Goal: Task Accomplishment & Management: Complete application form

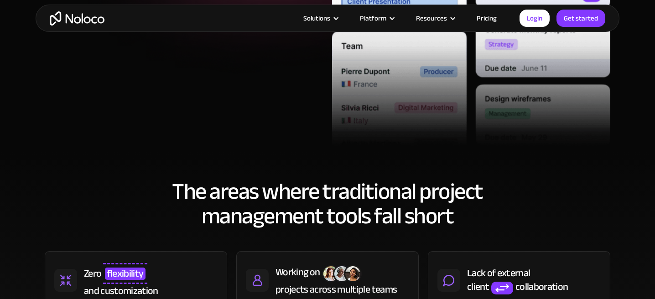
scroll to position [222, 0]
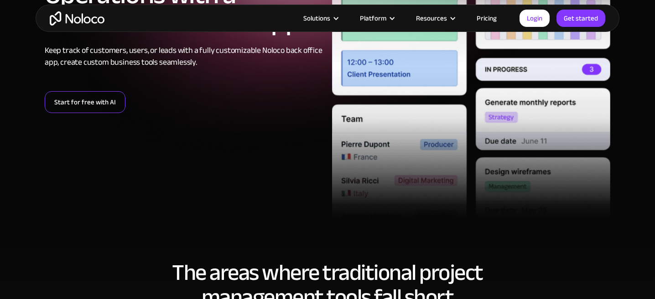
click at [103, 105] on link "Start for free with AI" at bounding box center [85, 102] width 81 height 22
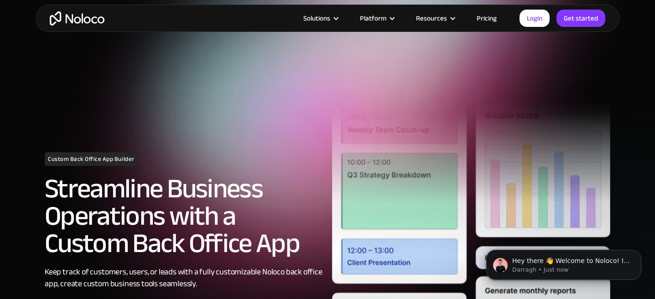
scroll to position [189, 0]
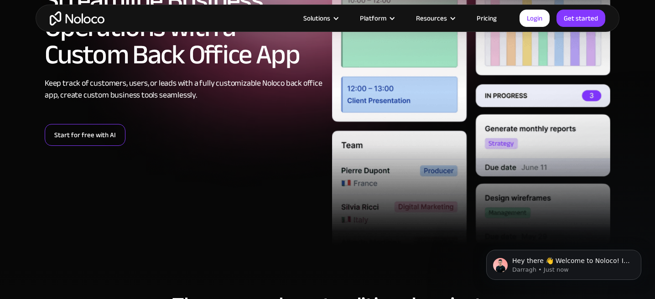
click at [89, 131] on link "Start for free with AI" at bounding box center [85, 135] width 81 height 22
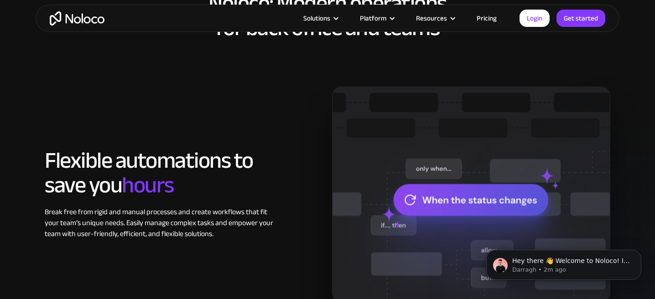
scroll to position [750, 0]
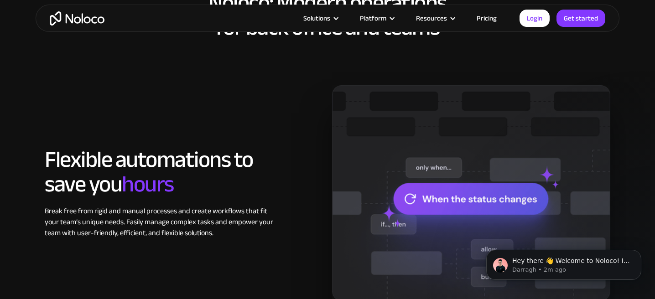
click at [520, 17] on article "Solutions Use Cases Business Types Project Management Keep track of customers, …" at bounding box center [311, 18] width 415 height 12
click at [527, 19] on link "Login" at bounding box center [535, 18] width 30 height 17
click at [587, 22] on link "Get started" at bounding box center [581, 18] width 49 height 17
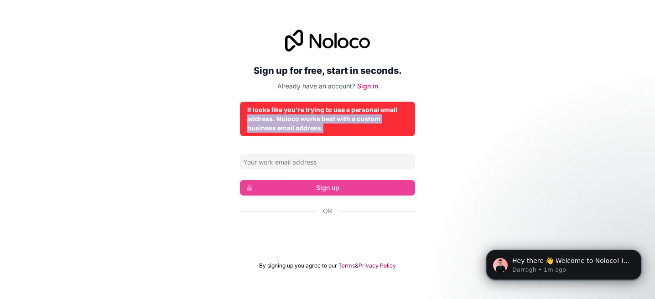
drag, startPoint x: 348, startPoint y: 130, endPoint x: 219, endPoint y: 112, distance: 129.8
click at [219, 112] on div "Sign up for free, start in seconds. Already have an account? Sign in It looks l…" at bounding box center [327, 150] width 655 height 266
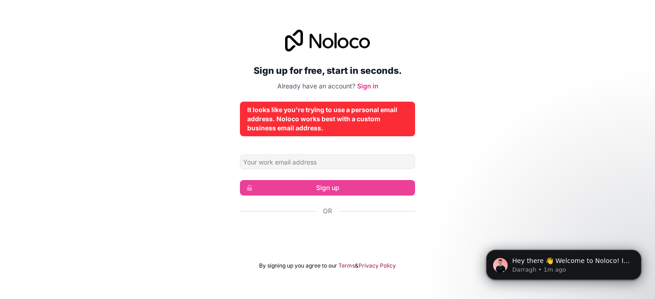
click at [258, 149] on div "Sign up for free, start in seconds. Already have an account? Sign in It looks l…" at bounding box center [327, 150] width 175 height 240
click at [371, 85] on link "Sign in" at bounding box center [367, 86] width 21 height 8
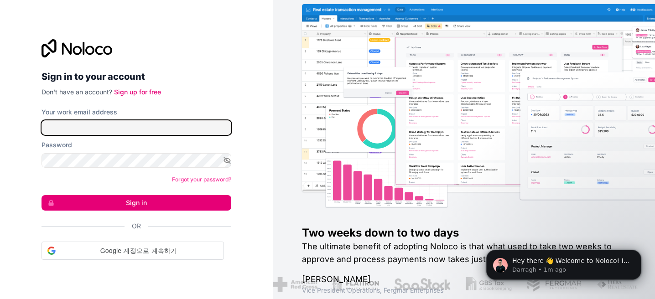
type input "gmlwjdklj@gmail.com"
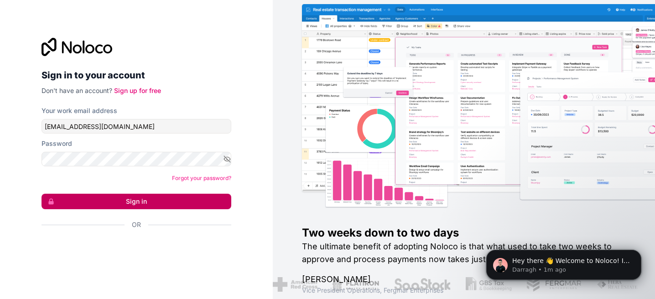
click at [175, 202] on button "Sign in" at bounding box center [137, 202] width 190 height 16
click at [173, 204] on button "Sign in" at bounding box center [137, 202] width 190 height 16
click at [154, 197] on button "Sign in" at bounding box center [137, 202] width 190 height 16
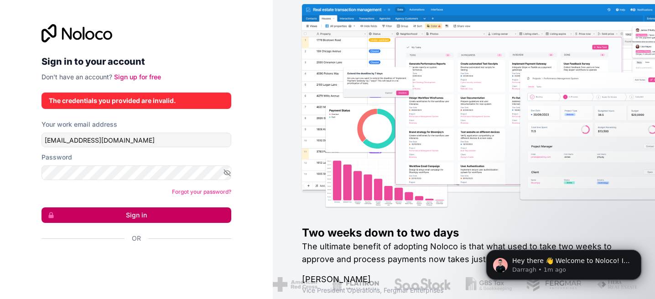
click at [156, 219] on button "Sign in" at bounding box center [137, 216] width 190 height 16
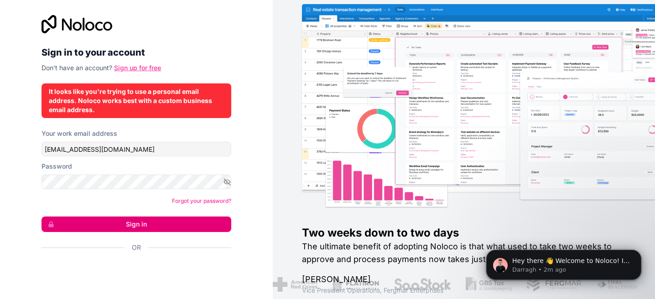
click at [142, 67] on link "Sign up for free" at bounding box center [137, 68] width 47 height 8
